Goal: Check status

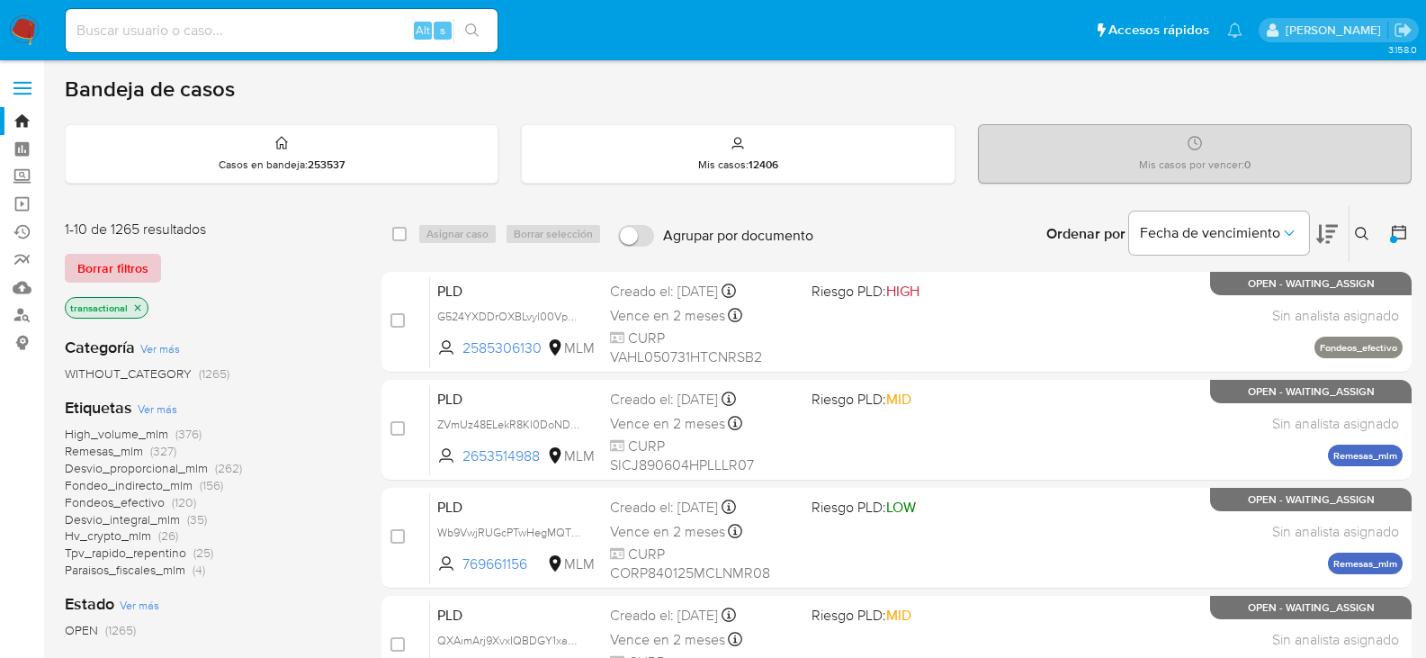
click at [139, 280] on span "Borrar filtros" at bounding box center [112, 267] width 71 height 25
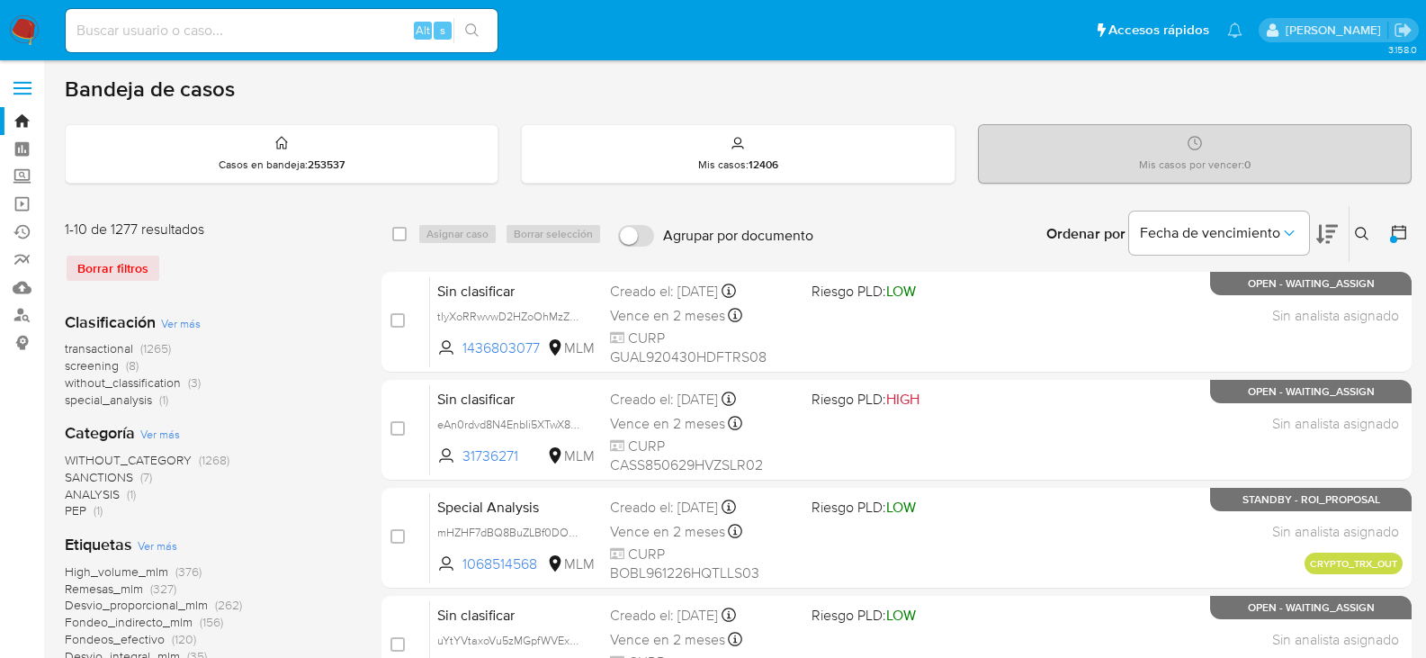
click at [108, 361] on span "screening" at bounding box center [92, 365] width 54 height 18
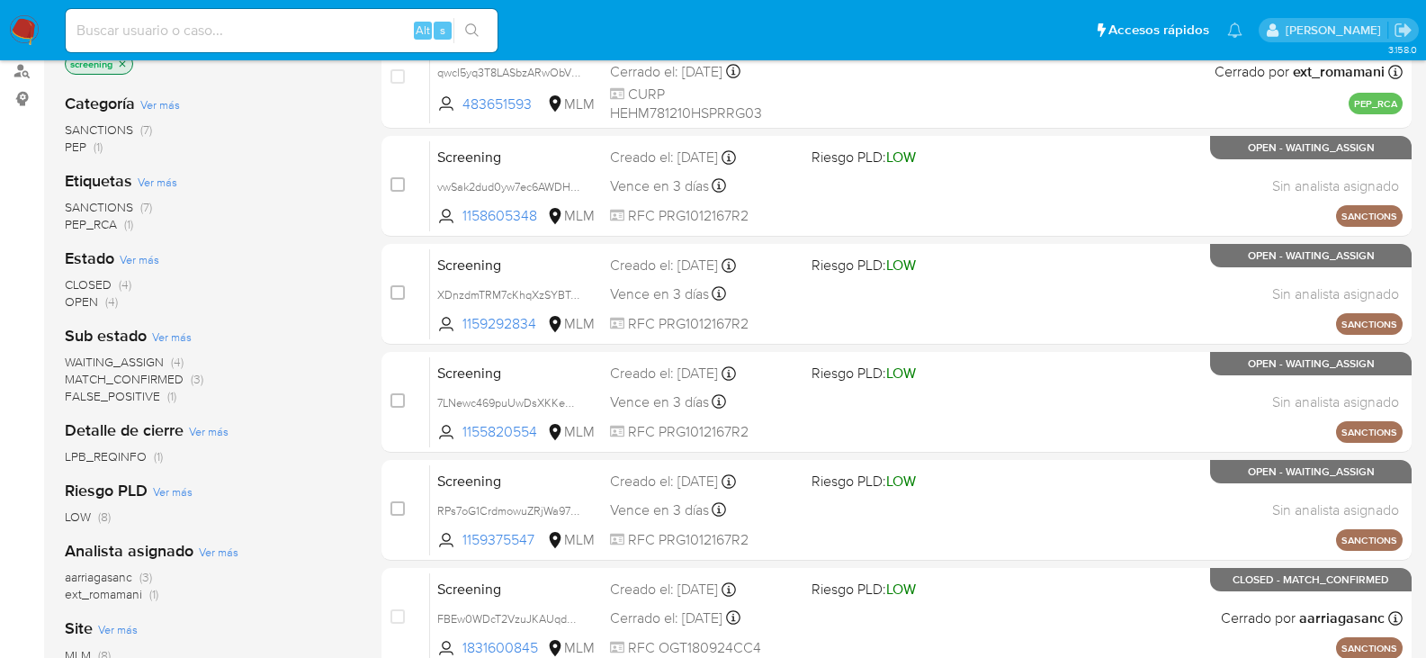
scroll to position [270, 0]
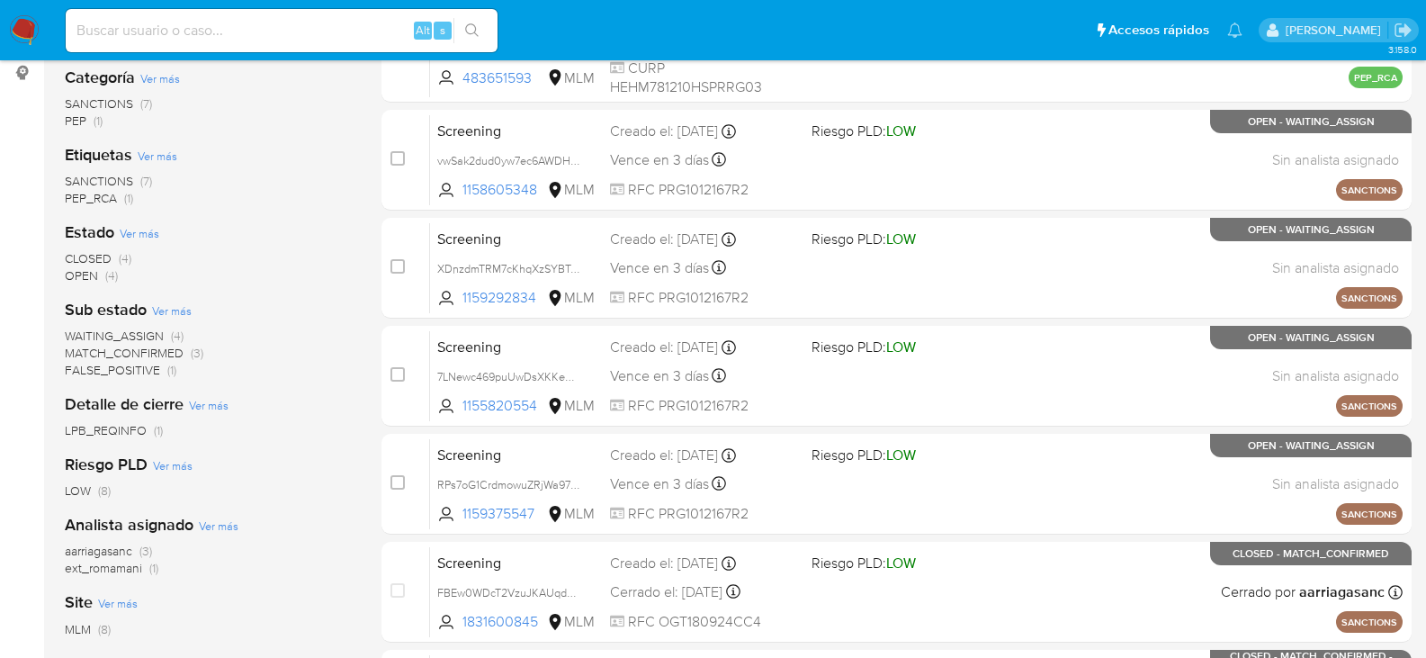
click at [85, 282] on span "OPEN" at bounding box center [81, 275] width 33 height 18
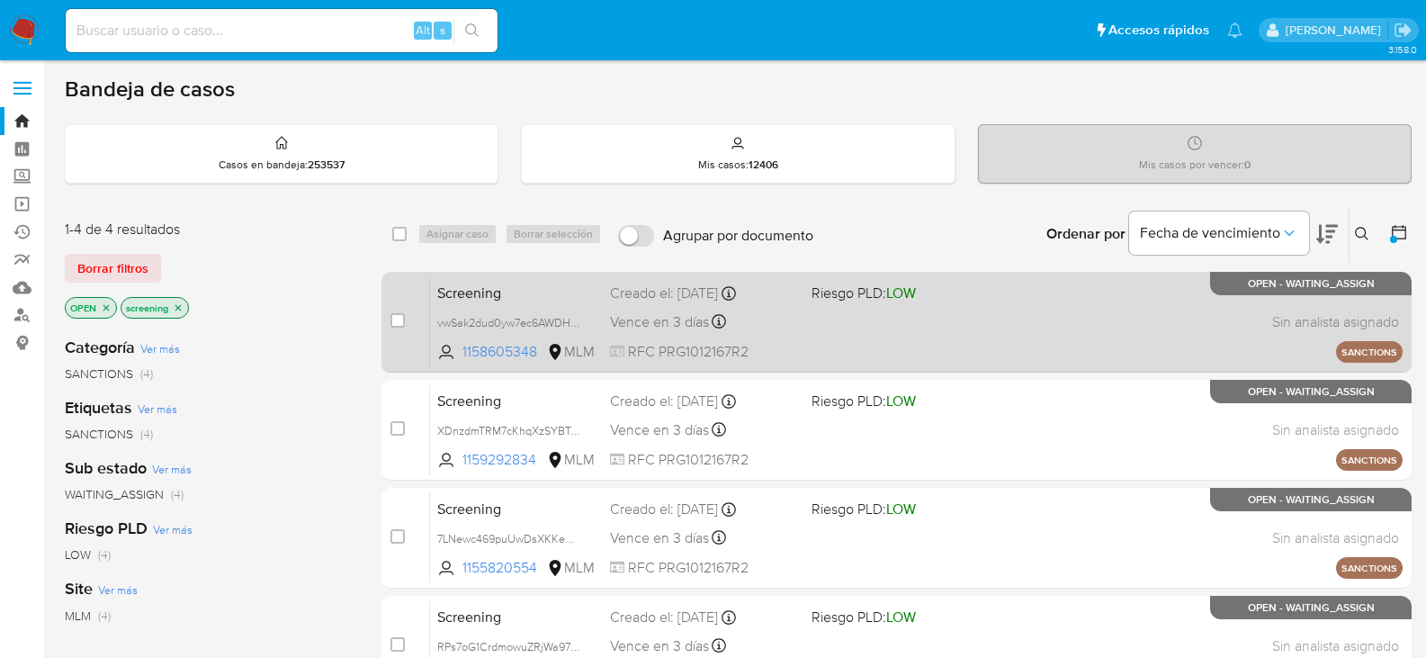
click at [669, 334] on div "Screening vwSak2dud0yw7ec6AWDHLOQR 1158605348 MLM Riesgo PLD: LOW Creado el: [D…" at bounding box center [916, 321] width 972 height 91
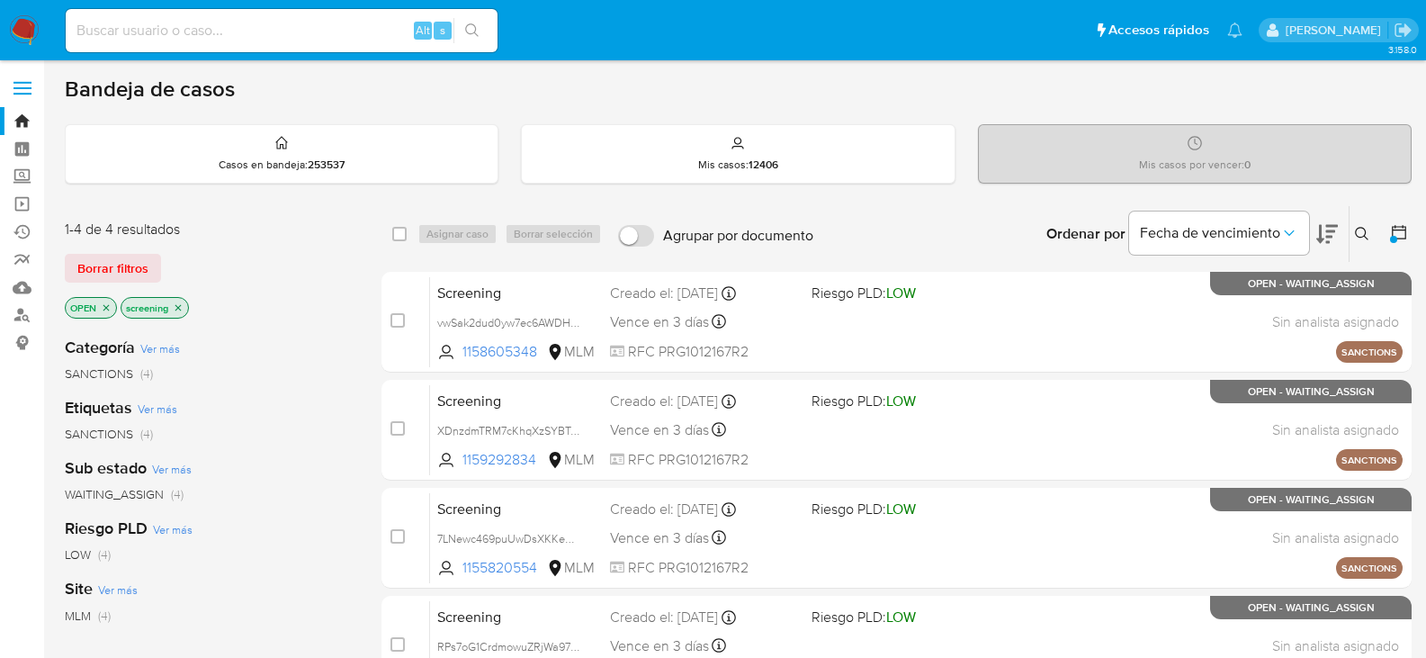
click at [1401, 221] on div at bounding box center [1395, 234] width 32 height 56
click at [1400, 228] on icon at bounding box center [1399, 232] width 18 height 18
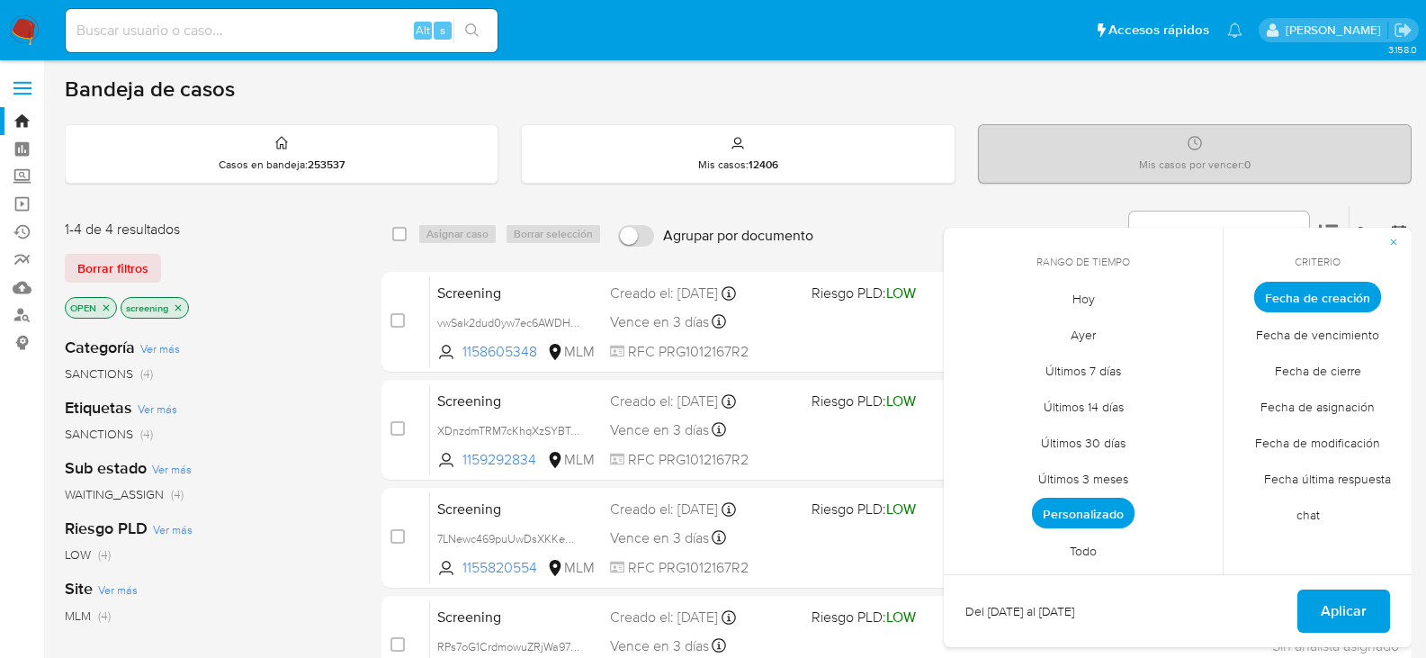
click at [1084, 560] on span "Todo" at bounding box center [1083, 550] width 65 height 37
click at [1080, 558] on span "Todo" at bounding box center [1083, 548] width 49 height 31
click at [1080, 557] on span "Todo" at bounding box center [1083, 548] width 49 height 31
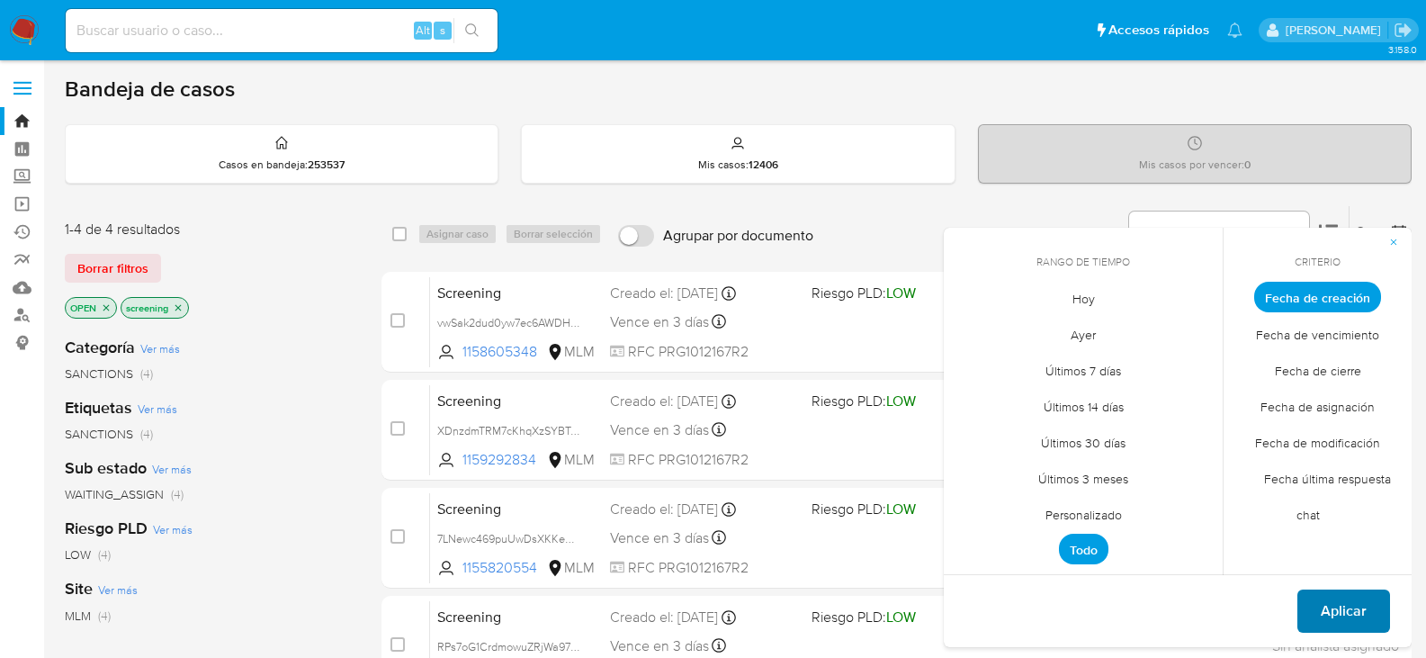
click at [1348, 605] on span "Aplicar" at bounding box center [1344, 611] width 46 height 40
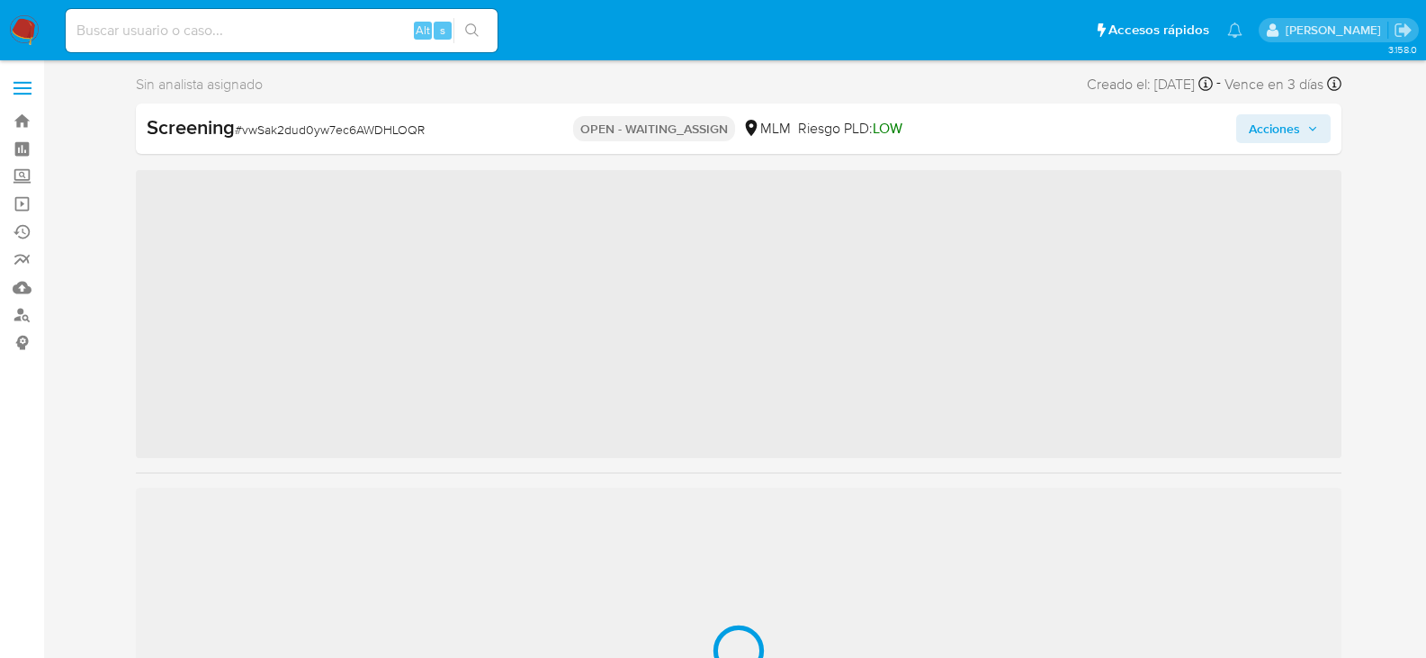
scroll to position [760, 0]
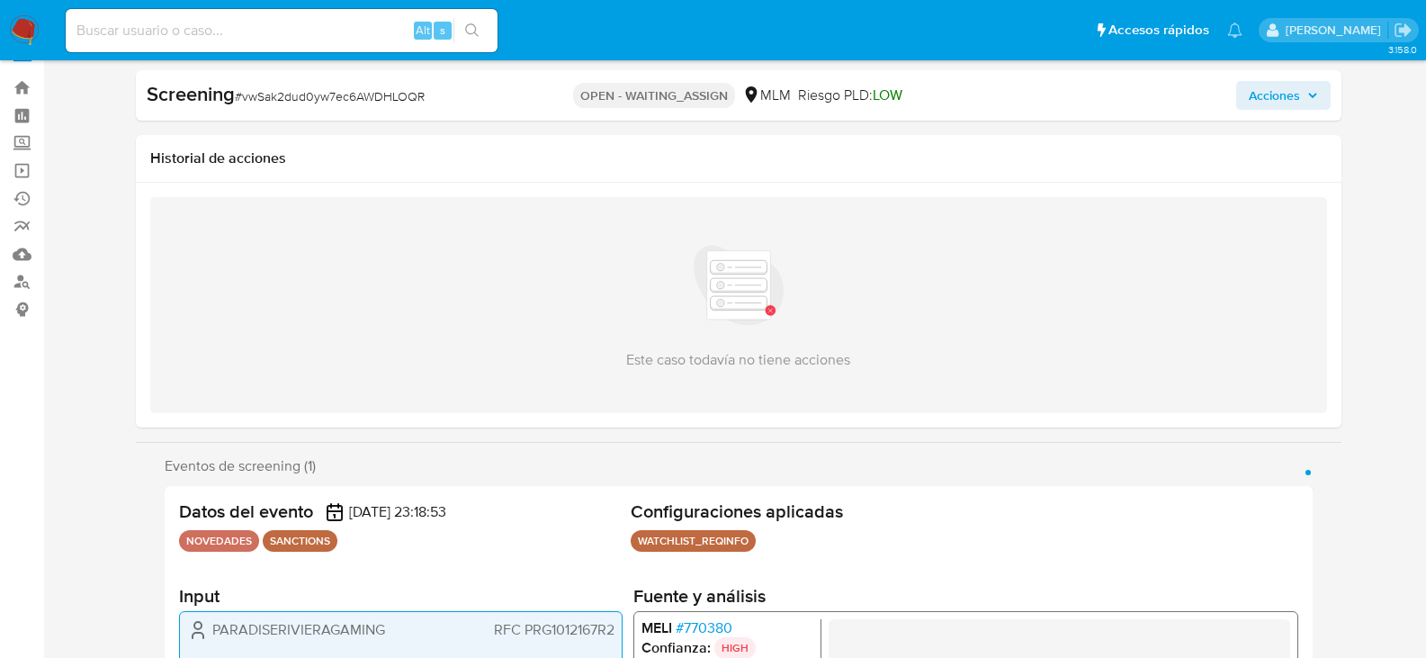
select select "10"
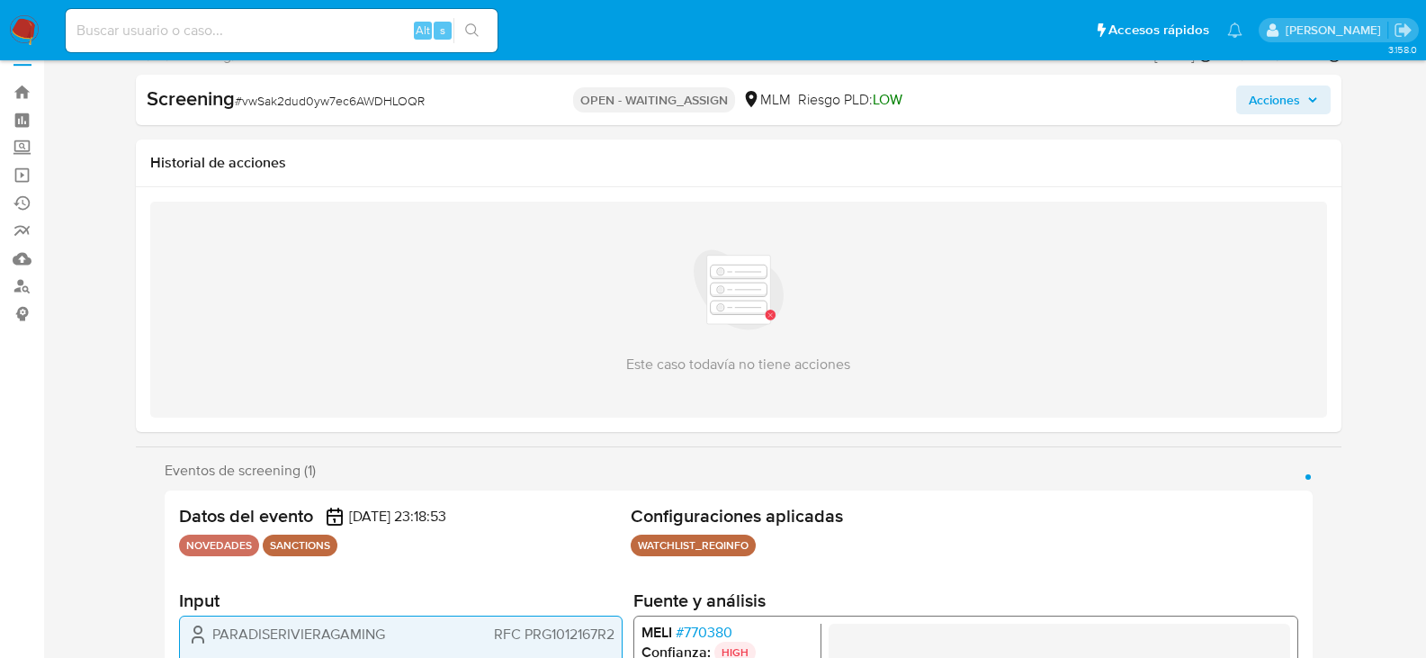
scroll to position [0, 0]
